Goal: Communication & Community: Answer question/provide support

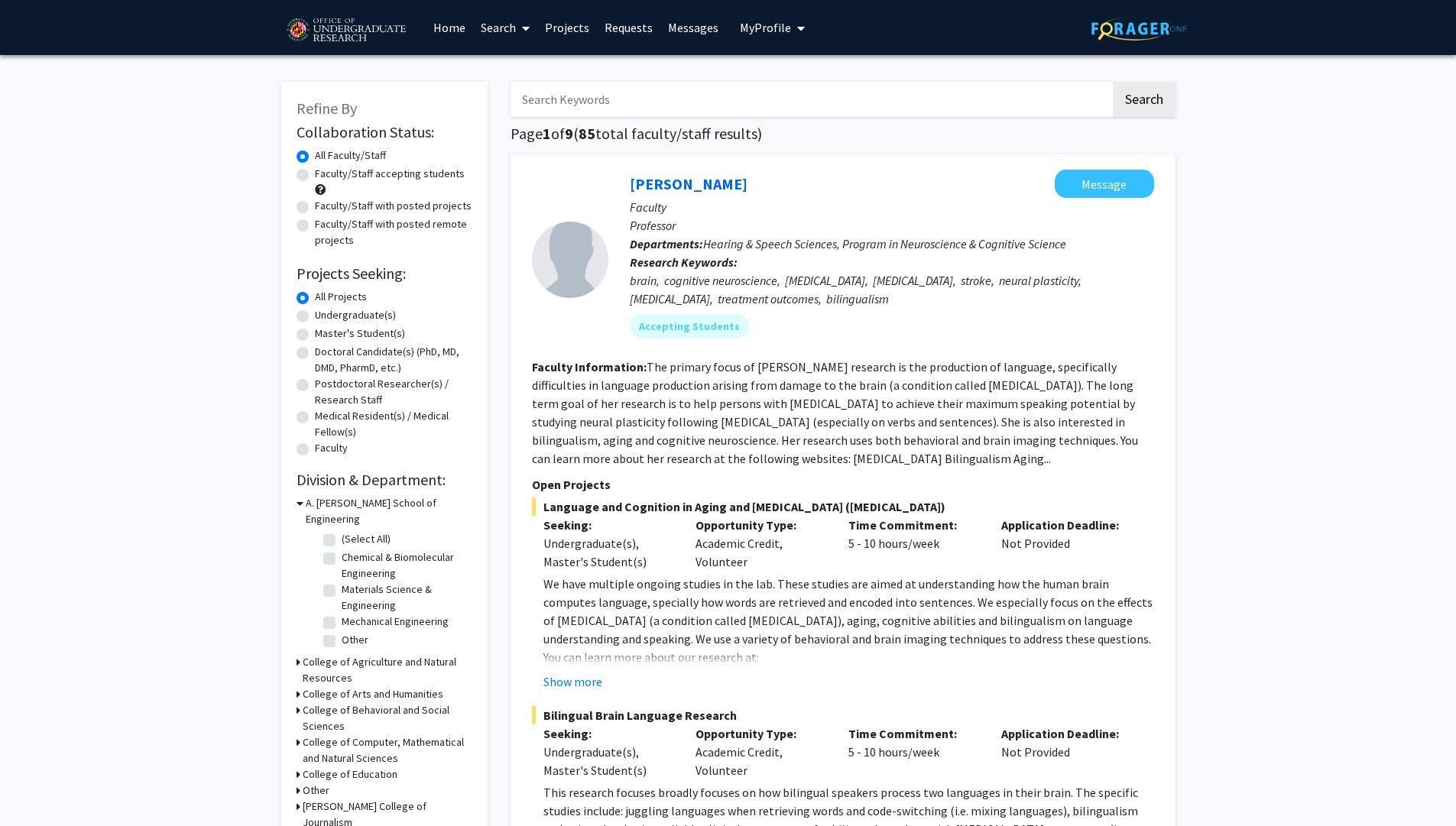
click at [689, 23] on link "Messages" at bounding box center [693, 27] width 66 height 54
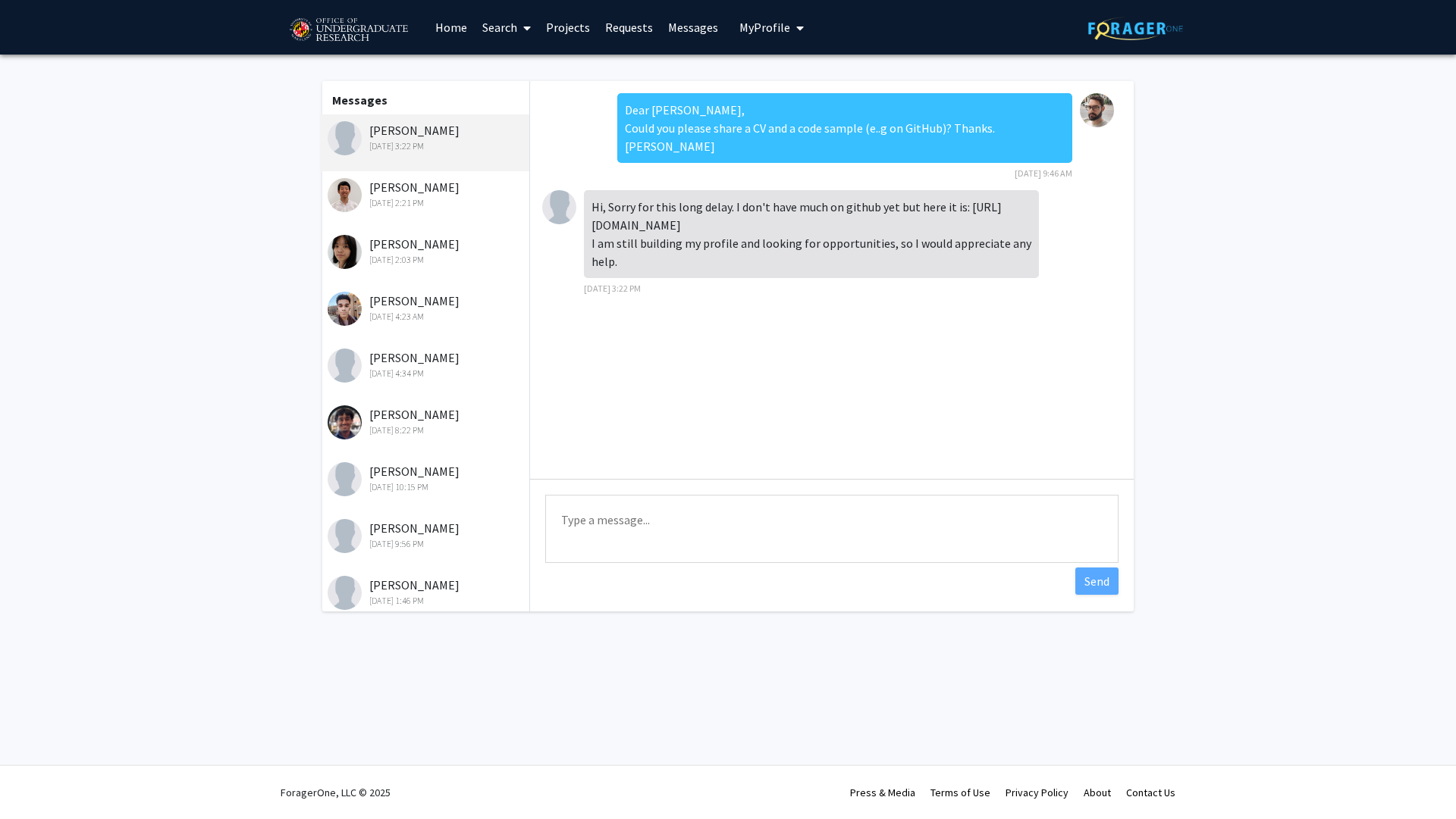
click at [449, 208] on div "[DATE] 2:21 PM" at bounding box center [426, 202] width 198 height 14
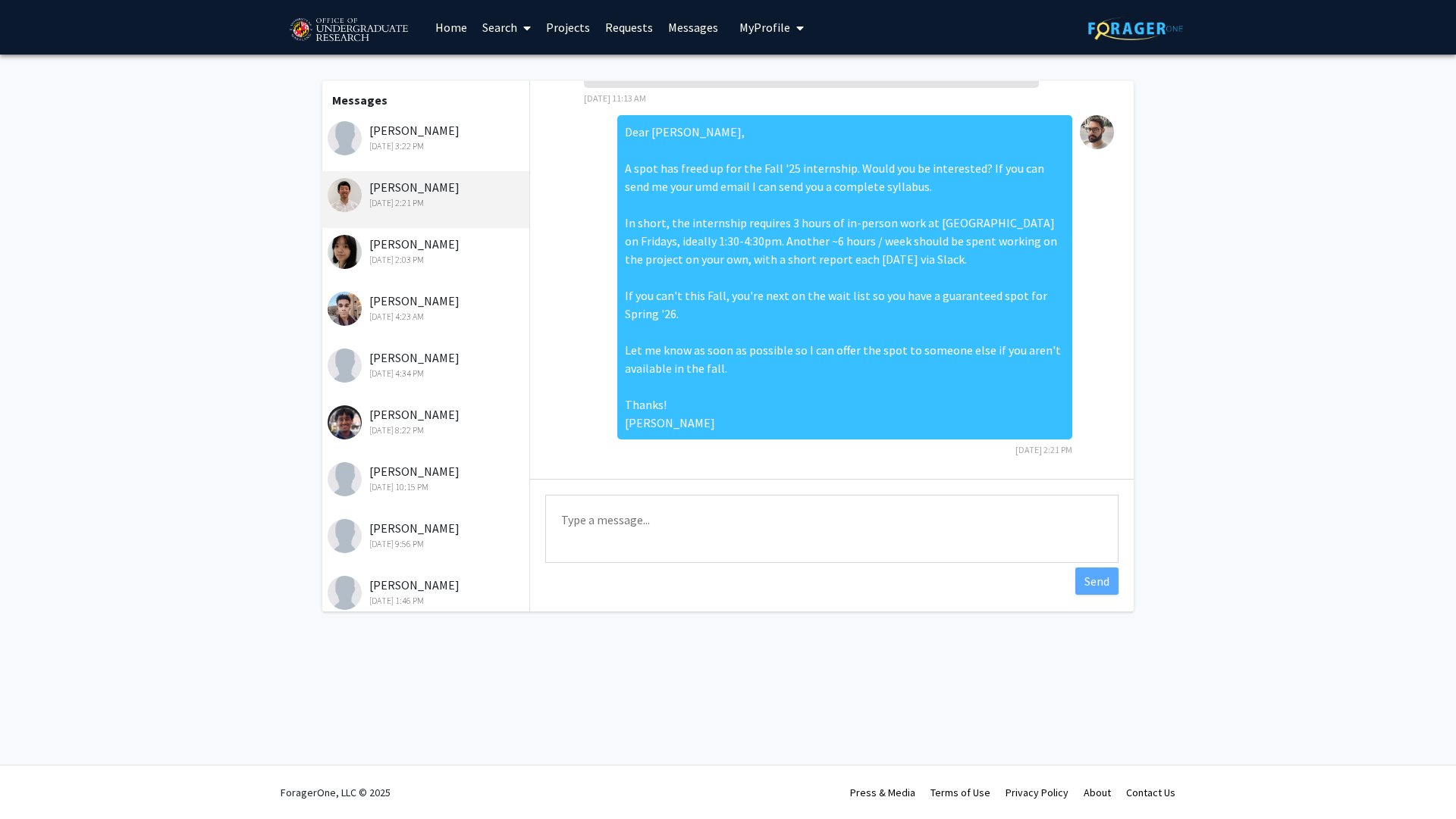
scroll to position [375, 0]
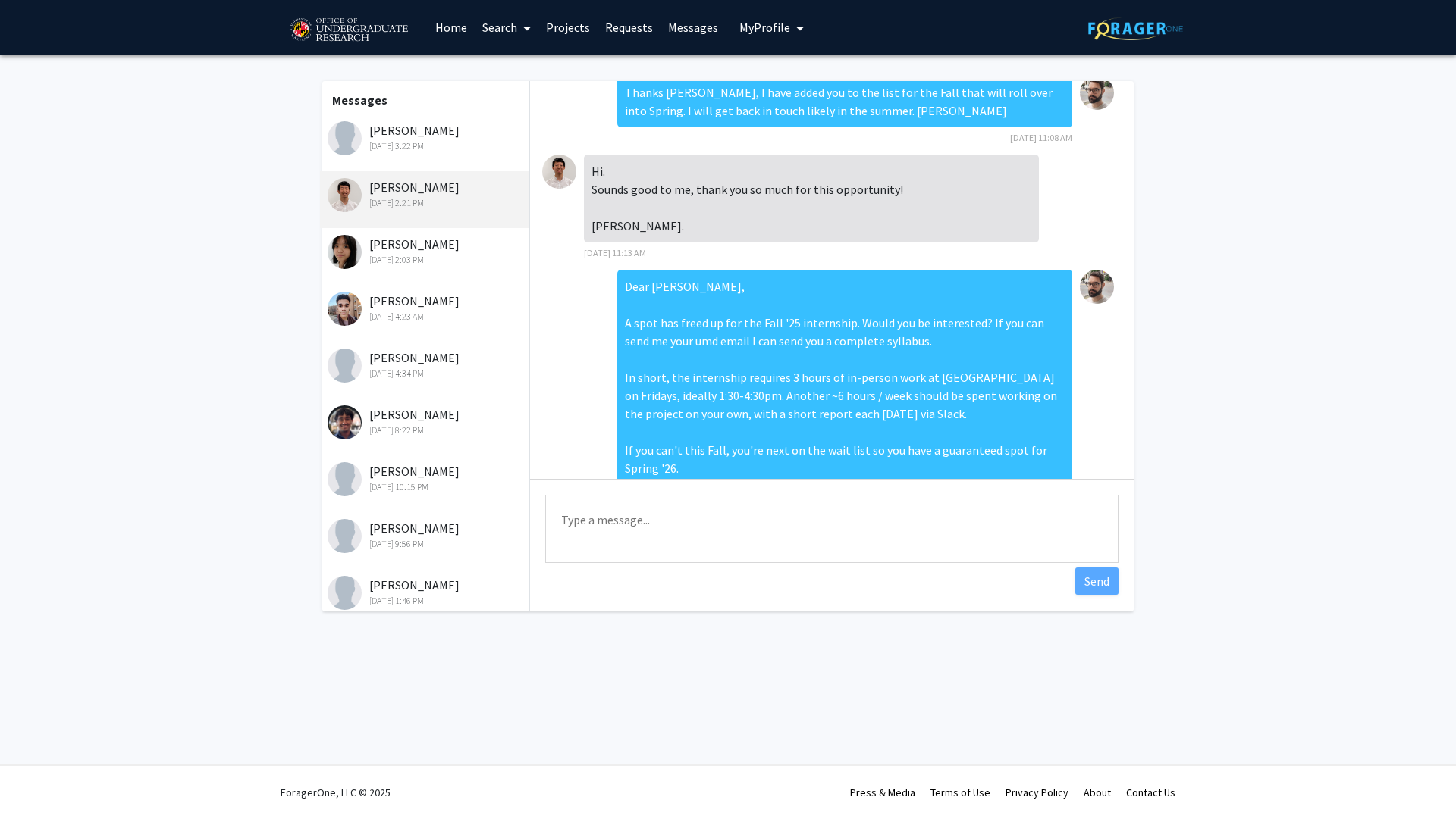
click at [431, 147] on div "[DATE] 3:22 PM" at bounding box center [426, 146] width 198 height 14
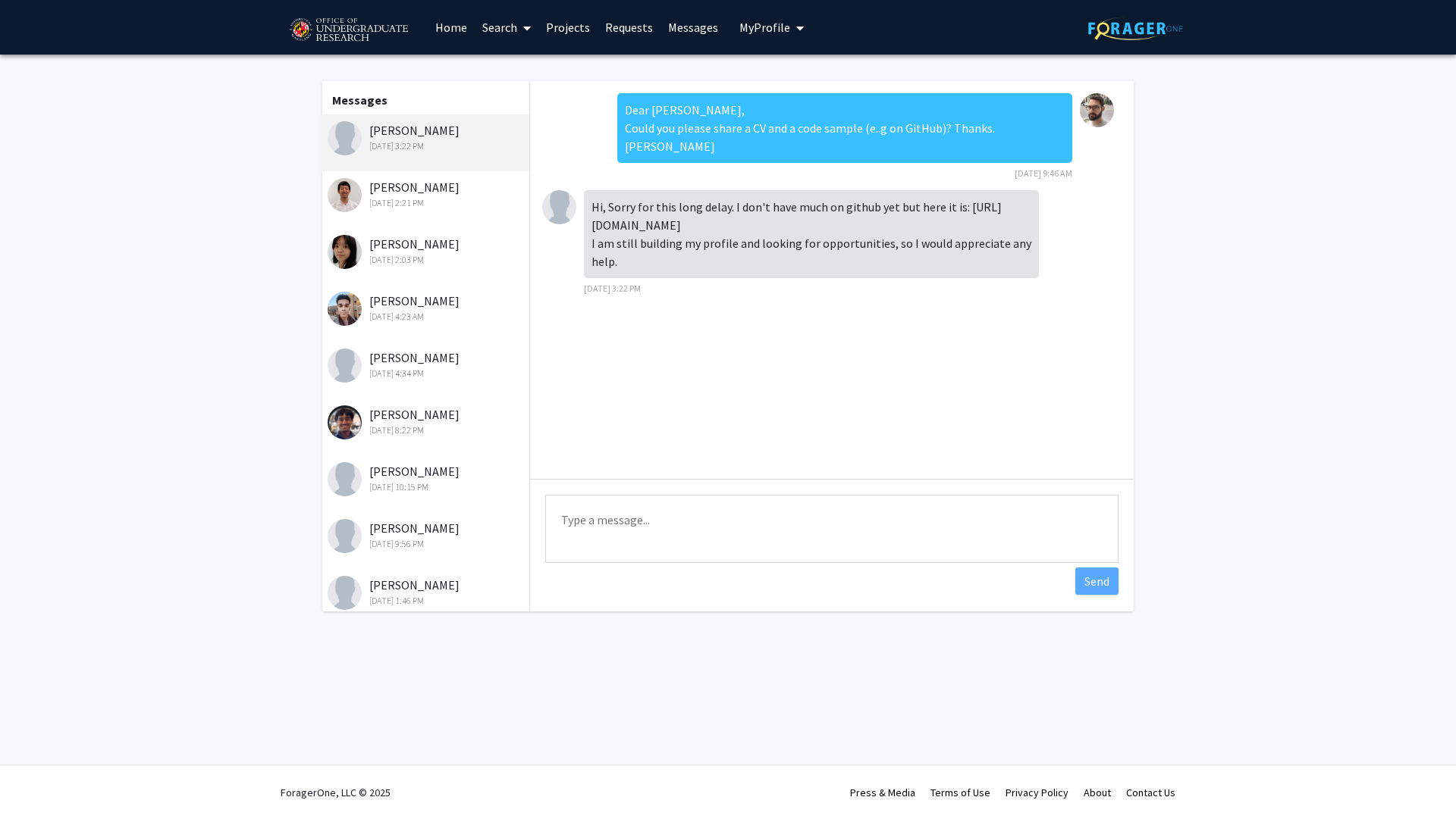
scroll to position [0, 0]
drag, startPoint x: 767, startPoint y: 223, endPoint x: 590, endPoint y: 221, distance: 177.0
click at [590, 221] on div "Hi, Sorry for this long delay. I don't have much on github yet but here it is: …" at bounding box center [811, 234] width 455 height 88
copy div "[URL][DOMAIN_NAME]"
